Goal: Find specific page/section: Find specific page/section

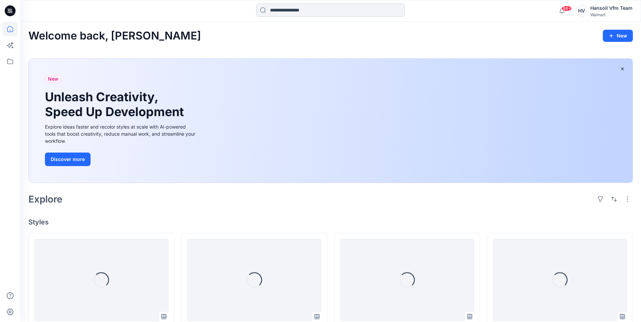
click at [282, 9] on input at bounding box center [330, 10] width 149 height 14
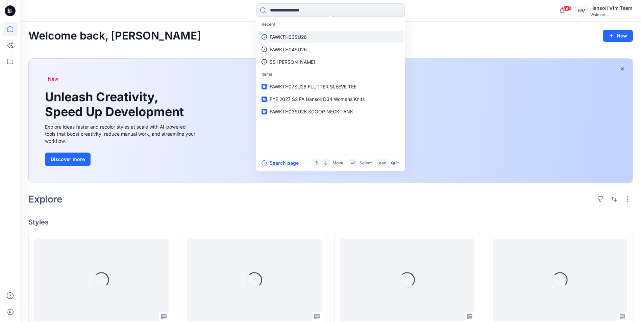
click at [292, 38] on p "FAWKTH03SU26" at bounding box center [288, 36] width 37 height 7
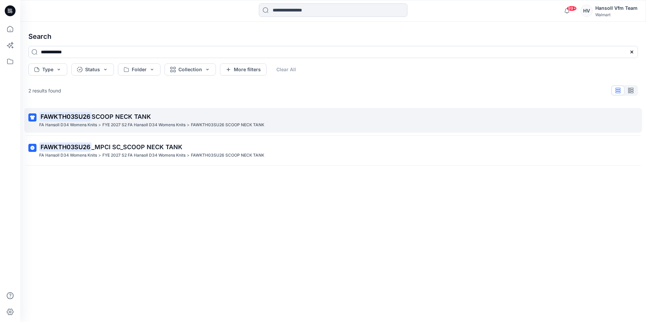
click at [124, 115] on span "SCOOP NECK TANK" at bounding box center [121, 116] width 59 height 7
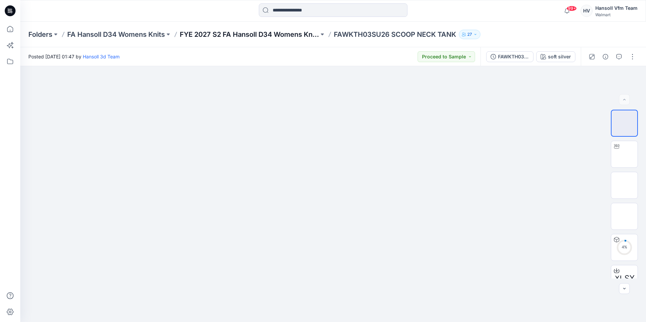
click at [289, 35] on p "FYE 2027 S2 FA Hansoll D34 Womens Knits" at bounding box center [249, 34] width 139 height 9
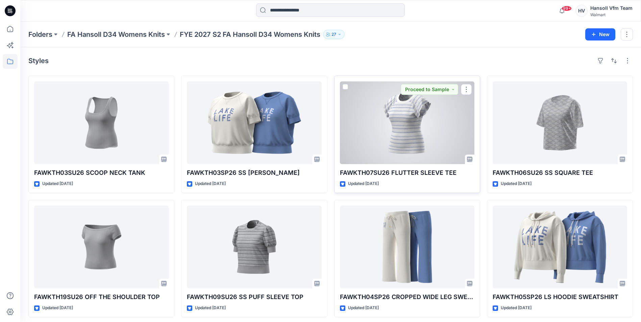
click at [402, 144] on div at bounding box center [407, 122] width 134 height 83
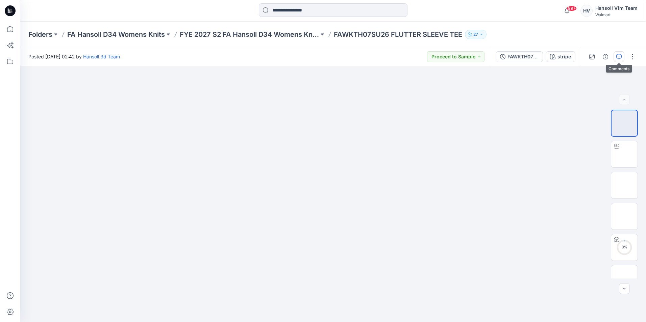
click at [619, 57] on icon "button" at bounding box center [618, 56] width 5 height 5
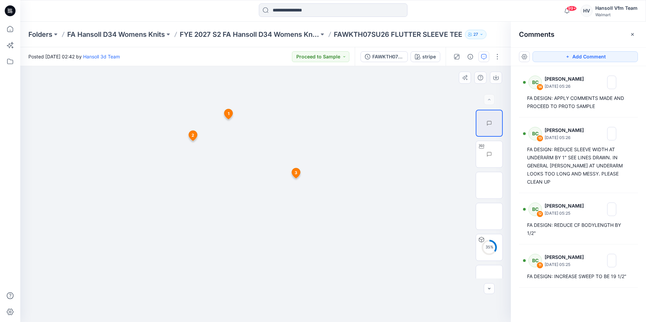
drag, startPoint x: 98, startPoint y: 204, endPoint x: 95, endPoint y: 193, distance: 11.6
click at [95, 193] on div at bounding box center [265, 194] width 490 height 256
